Goal: Task Accomplishment & Management: Complete application form

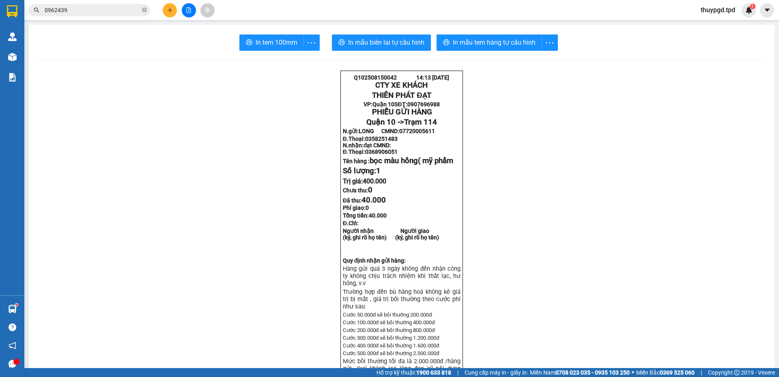
click at [176, 11] on button at bounding box center [170, 10] width 14 height 14
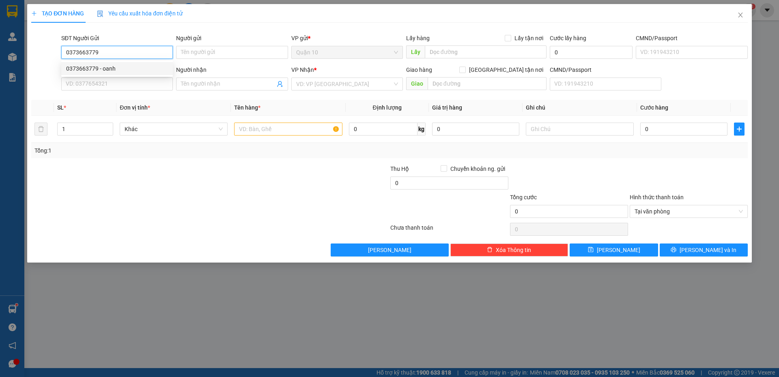
type input "0373663779"
click at [136, 76] on div "0373663779 0373663779 - oanh" at bounding box center [117, 68] width 112 height 16
click at [123, 52] on input "0373663779" at bounding box center [117, 52] width 112 height 13
click at [124, 70] on div "0373663779 - oanh" at bounding box center [117, 68] width 102 height 9
type input "oanh"
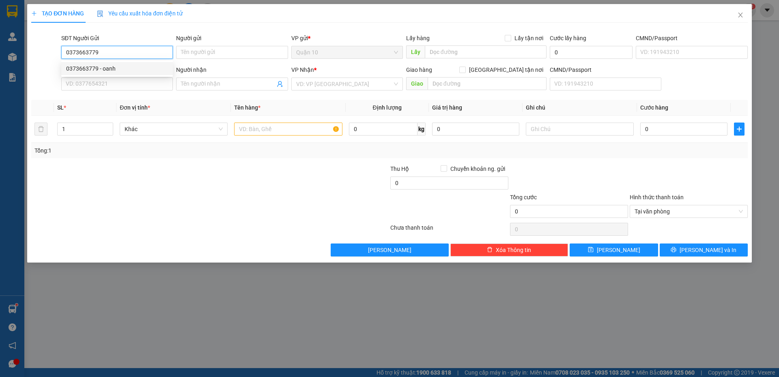
type input "0789705015"
type input "hân"
type input "112"
drag, startPoint x: 200, startPoint y: 86, endPoint x: 16, endPoint y: 82, distance: 183.8
click at [61, 77] on div "SĐT Người Nhận * 0789705015 Người nhận hân VP Nhận * Dọc Đường Giao hàng Giao t…" at bounding box center [405, 79] width 690 height 28
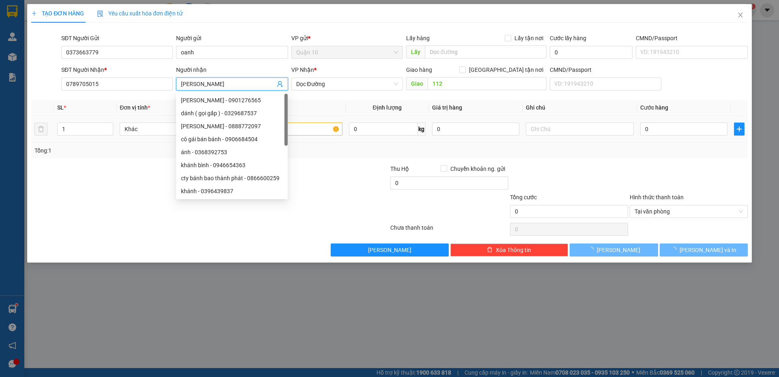
type input "[PERSON_NAME]"
click at [314, 138] on td at bounding box center [288, 129] width 114 height 27
click at [314, 131] on input "text" at bounding box center [288, 129] width 108 height 13
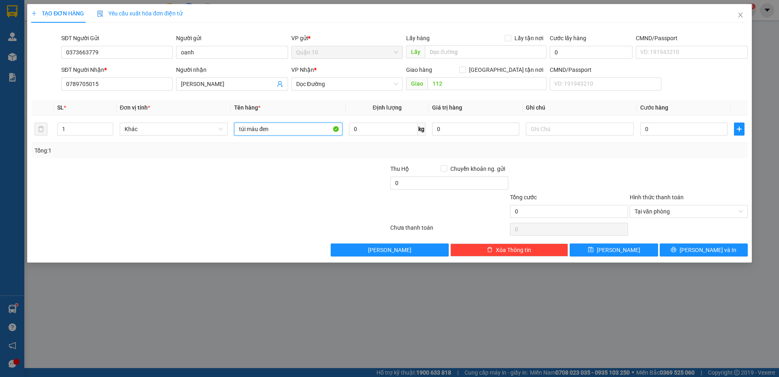
type input "túi màu đen"
drag, startPoint x: 0, startPoint y: 87, endPoint x: 0, endPoint y: 102, distance: 15.0
click at [0, 102] on div "TẠO ĐƠN HÀNG Yêu cầu xuất hóa đơn điện tử Transit Pickup Surcharge Ids Transit …" at bounding box center [389, 188] width 779 height 377
type input "0971544110"
click at [290, 133] on input "túi màu đen" at bounding box center [288, 129] width 108 height 13
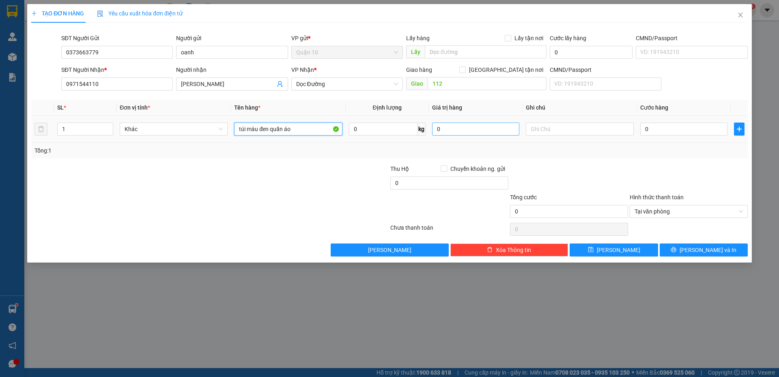
type input "túi màu đen quấn áo"
drag, startPoint x: 450, startPoint y: 125, endPoint x: 158, endPoint y: 136, distance: 292.7
click at [315, 128] on tr "1 Khác túi màu đen quấn áo 0 kg 0 0" at bounding box center [389, 129] width 717 height 27
type input "10.000.000"
click at [474, 135] on input "10.000.000" at bounding box center [475, 129] width 87 height 13
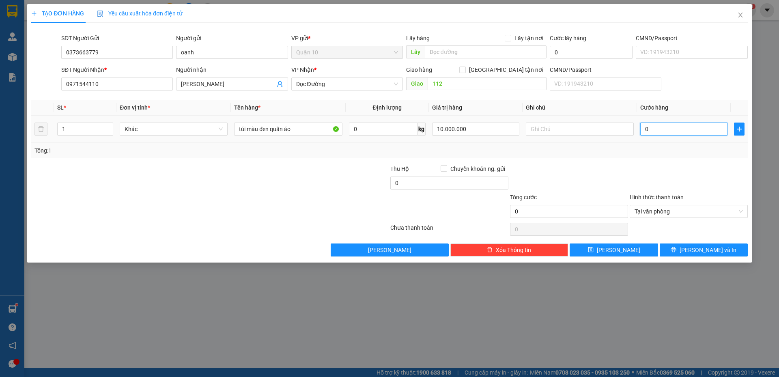
click at [677, 127] on input "0" at bounding box center [683, 129] width 87 height 13
type input "5"
type input "50"
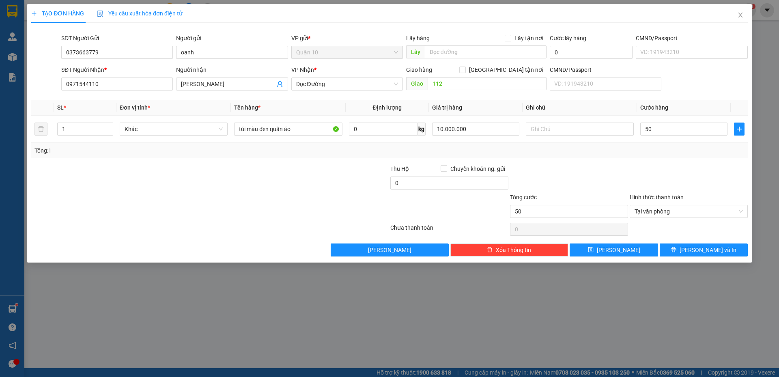
click at [591, 172] on div at bounding box center [569, 178] width 120 height 28
type input "50.000"
drag, startPoint x: 445, startPoint y: 186, endPoint x: 362, endPoint y: 168, distance: 84.8
click at [396, 182] on input "100" at bounding box center [449, 182] width 118 height 13
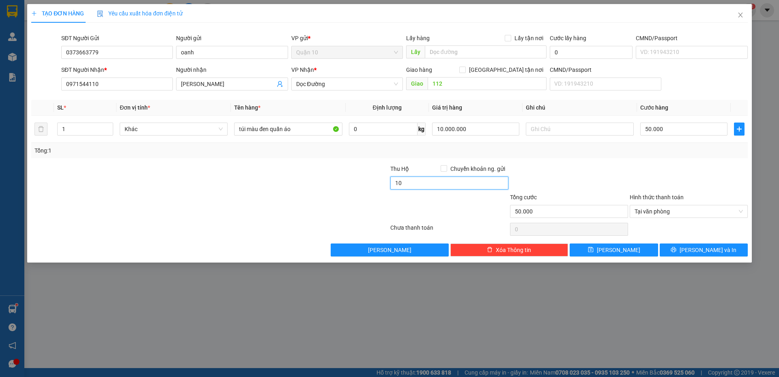
type input "10.000"
click at [475, 130] on input "10.000.000" at bounding box center [475, 129] width 87 height 13
type input "1.000.000"
click at [646, 174] on div at bounding box center [689, 178] width 120 height 28
click at [342, 84] on span "Dọc Đường" at bounding box center [347, 84] width 102 height 12
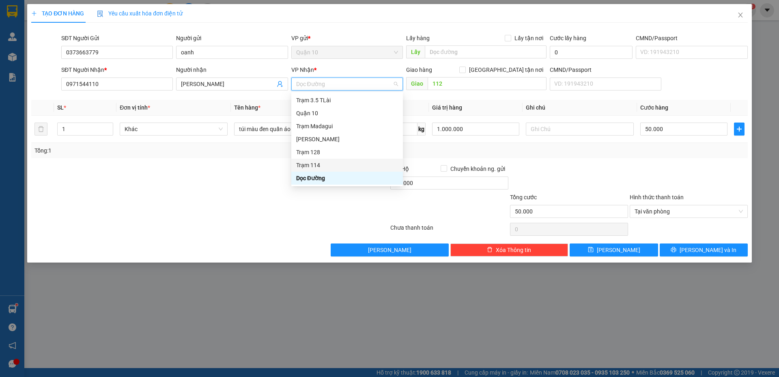
drag, startPoint x: 621, startPoint y: 165, endPoint x: 779, endPoint y: 348, distance: 242.0
click at [621, 164] on div at bounding box center [569, 178] width 120 height 28
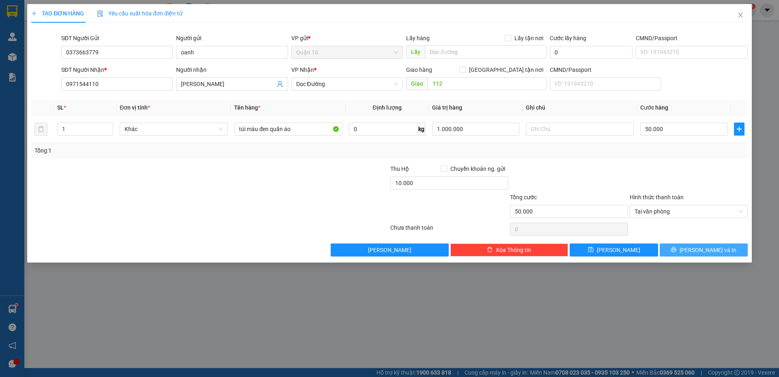
click at [699, 252] on span "Lưu và In" at bounding box center [708, 249] width 57 height 9
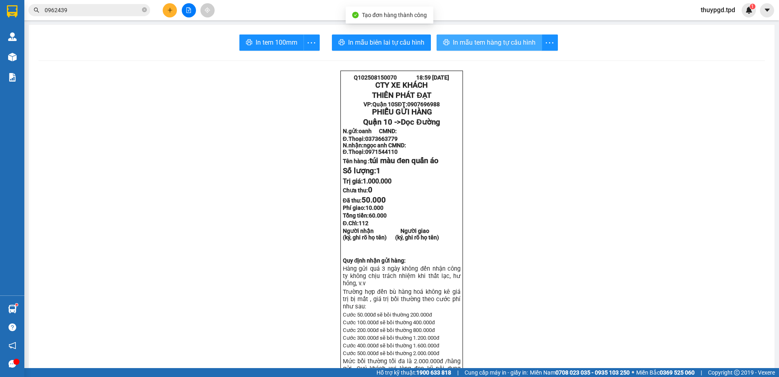
click at [476, 38] on span "In mẫu tem hàng tự cấu hình" at bounding box center [494, 42] width 83 height 10
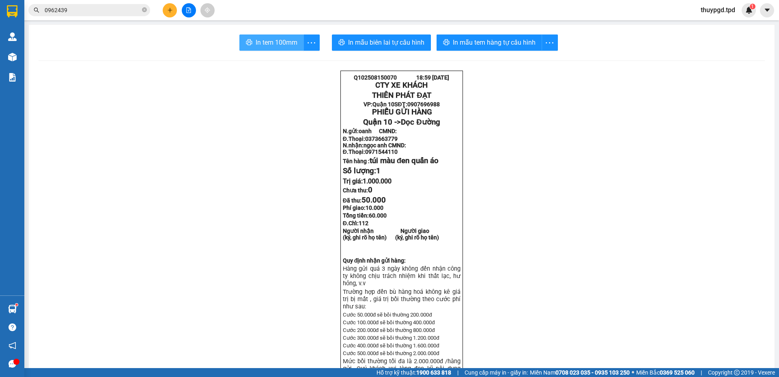
click at [275, 35] on button "In tem 100mm" at bounding box center [271, 42] width 65 height 16
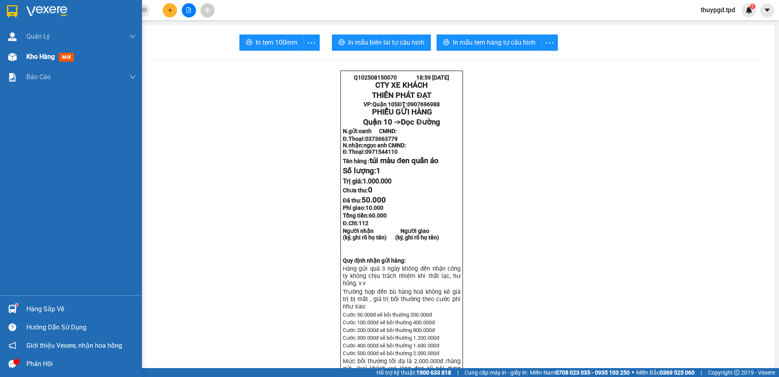
click at [31, 57] on span "Kho hàng" at bounding box center [40, 57] width 28 height 8
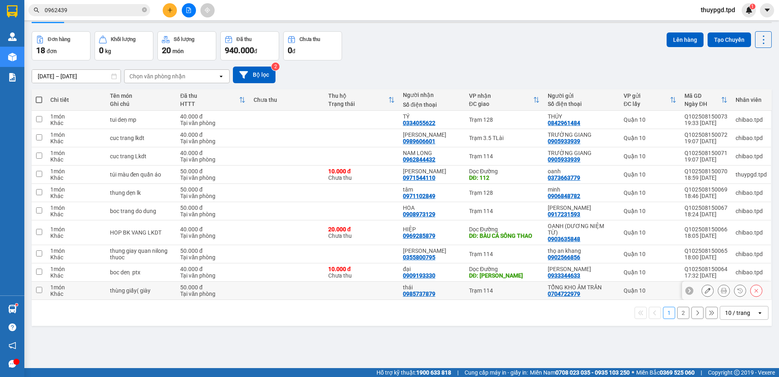
scroll to position [37, 0]
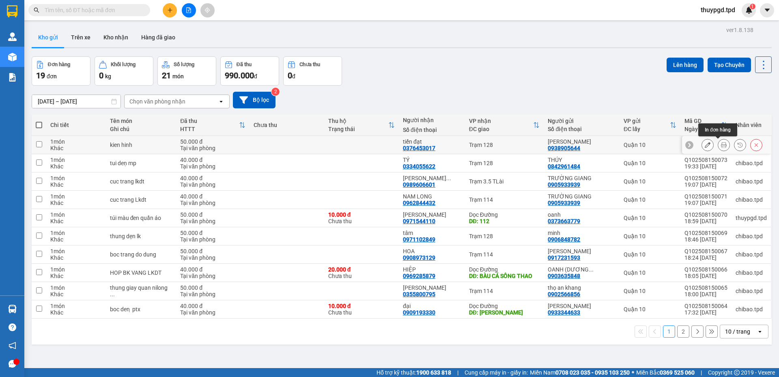
click at [386, 144] on icon at bounding box center [724, 145] width 6 height 6
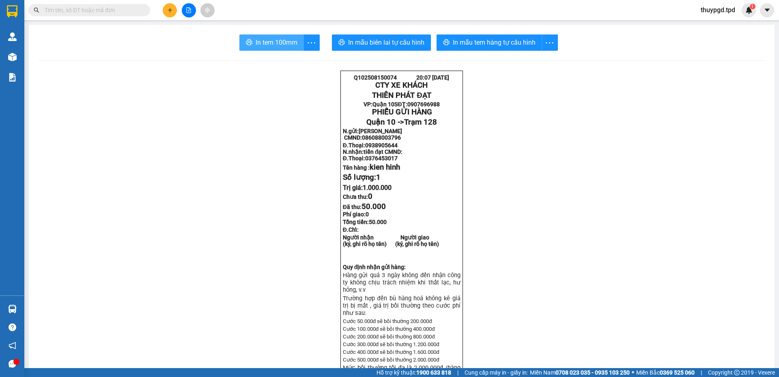
drag, startPoint x: 265, startPoint y: 38, endPoint x: 256, endPoint y: 39, distance: 8.2
click at [264, 38] on span "In tem 100mm" at bounding box center [277, 42] width 42 height 10
